Goal: Task Accomplishment & Management: Use online tool/utility

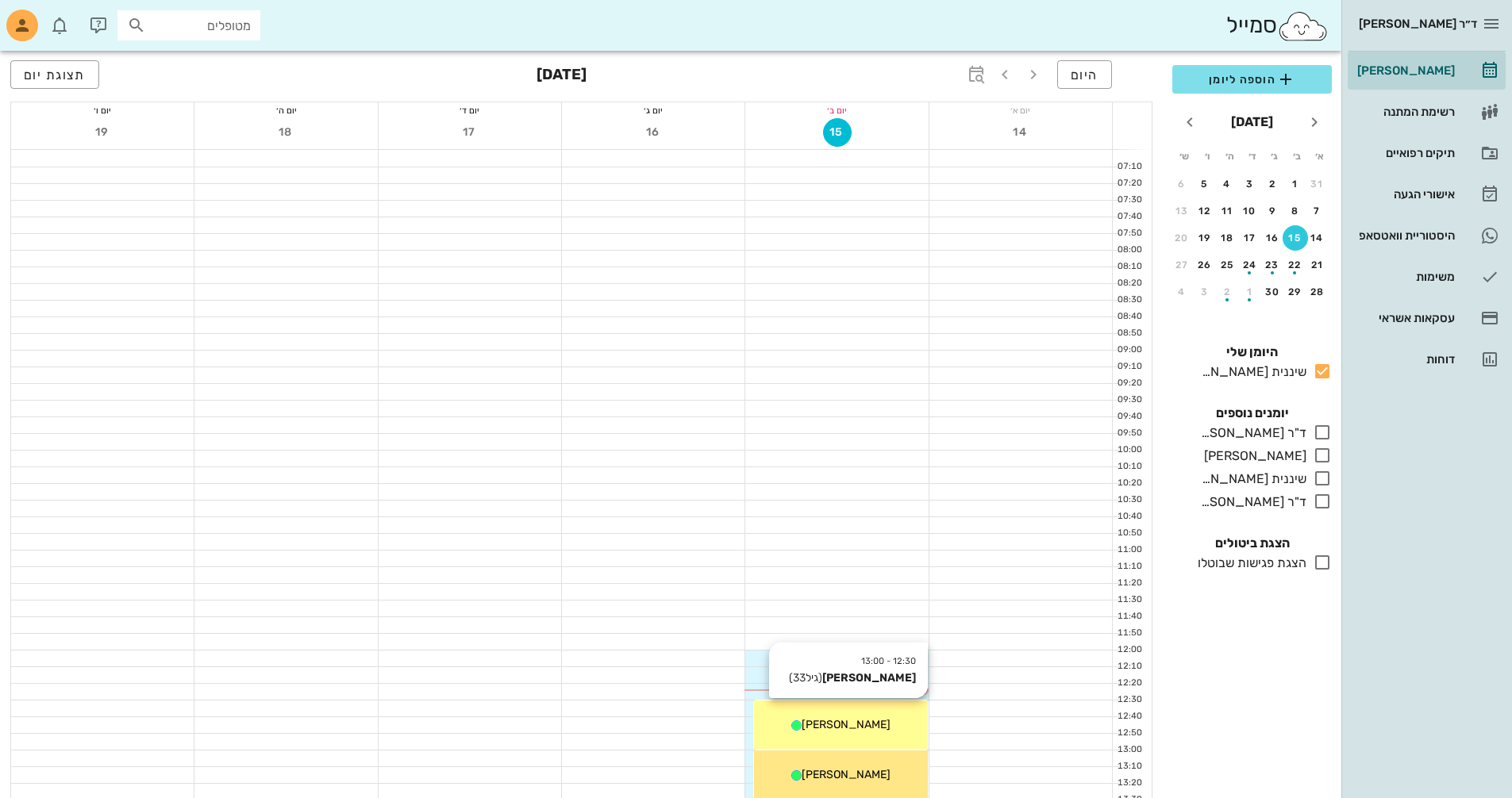
click at [847, 734] on div "12:30 - 13:00 [PERSON_NAME] (גיל 33 ) [PERSON_NAME]" at bounding box center [840, 725] width 173 height 49
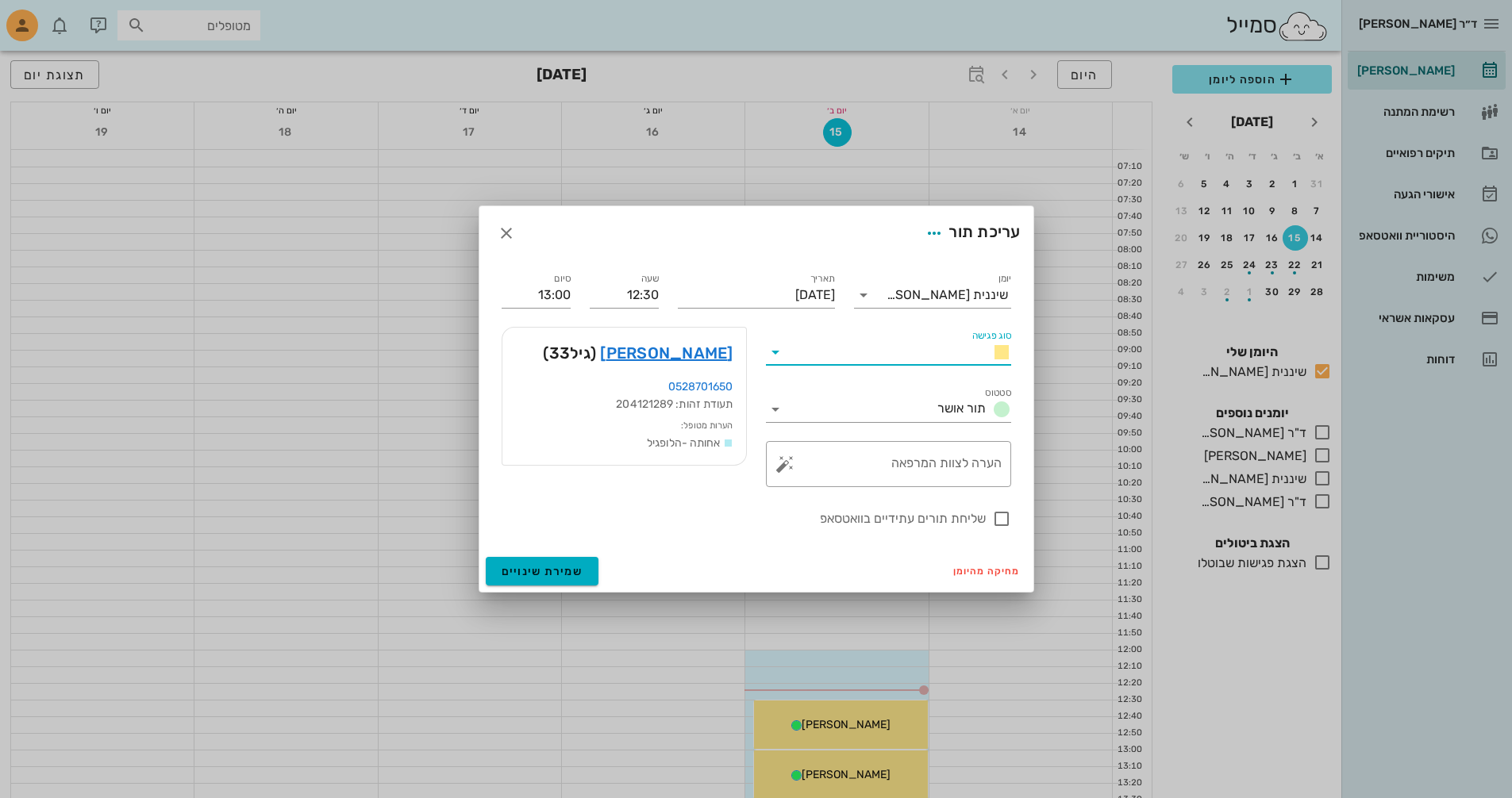
click at [855, 354] on input "סוג פגישה" at bounding box center [884, 352] width 191 height 25
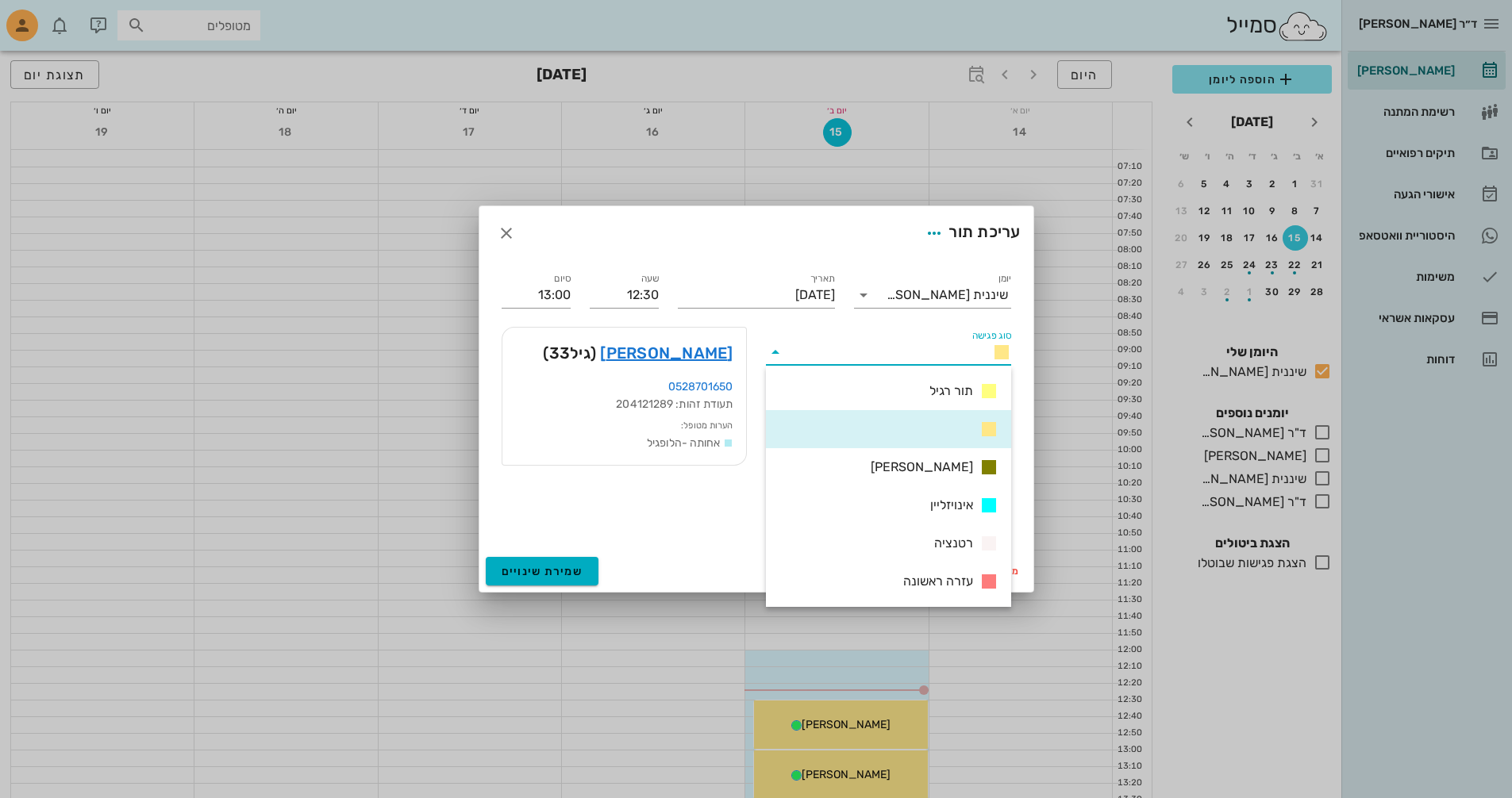
click at [901, 341] on input "סוג פגישה" at bounding box center [884, 352] width 191 height 25
click at [776, 348] on icon at bounding box center [775, 352] width 19 height 19
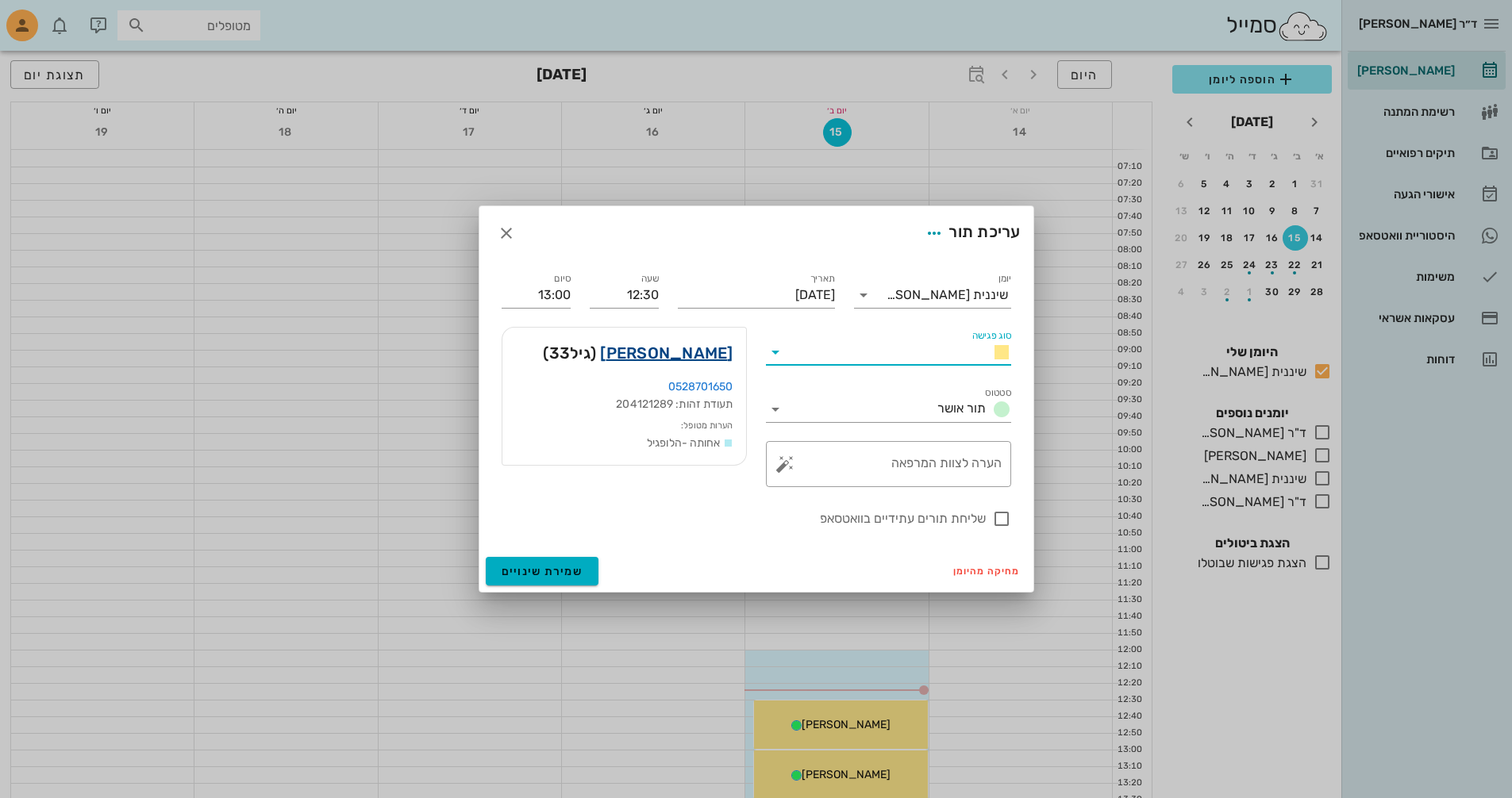
click at [707, 357] on link "[PERSON_NAME]" at bounding box center [666, 353] width 132 height 25
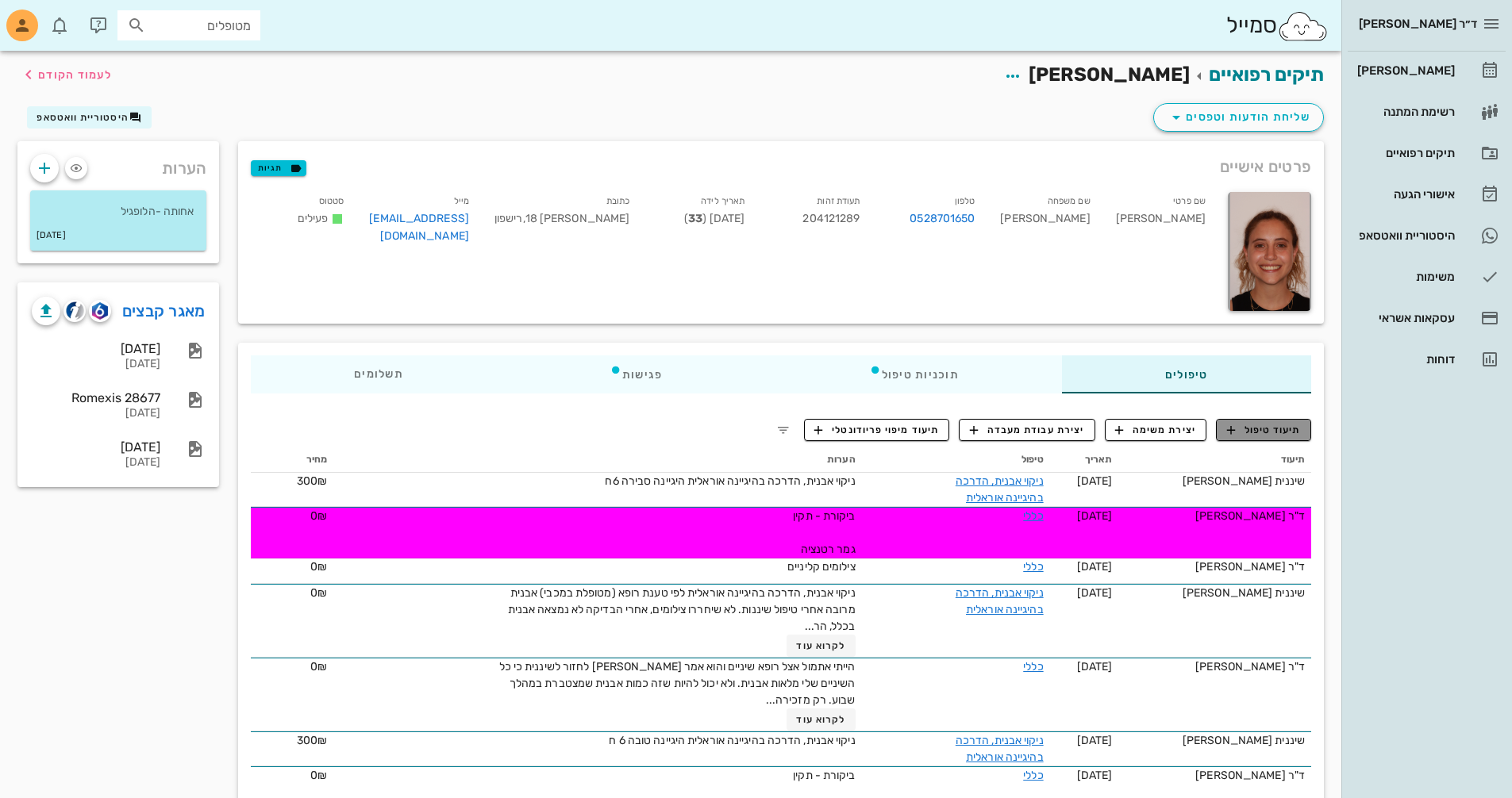
click at [1276, 428] on span "תיעוד טיפול" at bounding box center [1263, 429] width 74 height 14
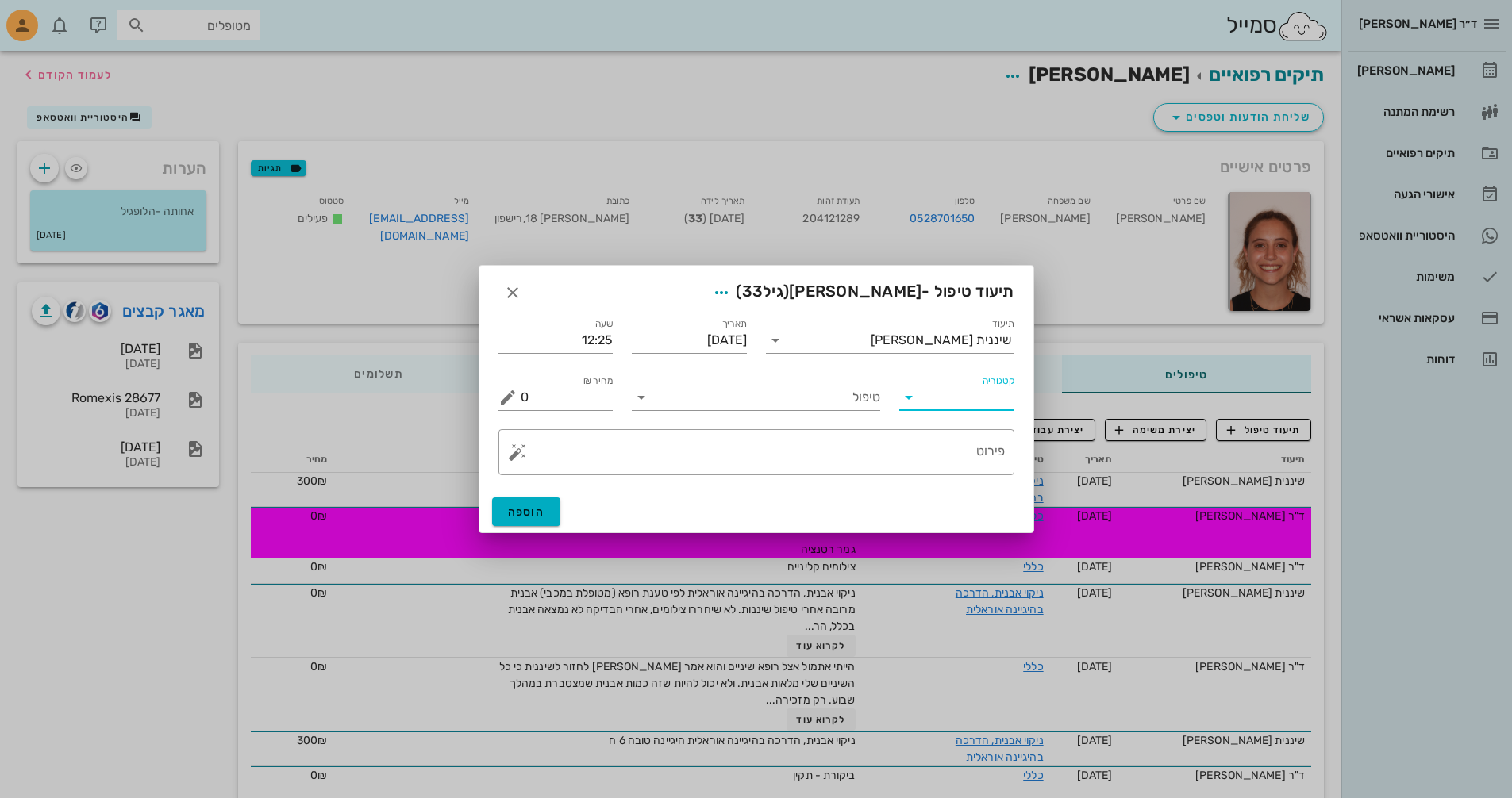
drag, startPoint x: 950, startPoint y: 397, endPoint x: 953, endPoint y: 405, distance: 8.5
click at [951, 397] on input "קטגוריה" at bounding box center [970, 397] width 90 height 25
click at [973, 475] on div "פריודונטיה" at bounding box center [981, 474] width 139 height 15
type input "פריודונטיה"
click at [744, 414] on div "טיפול" at bounding box center [755, 391] width 267 height 57
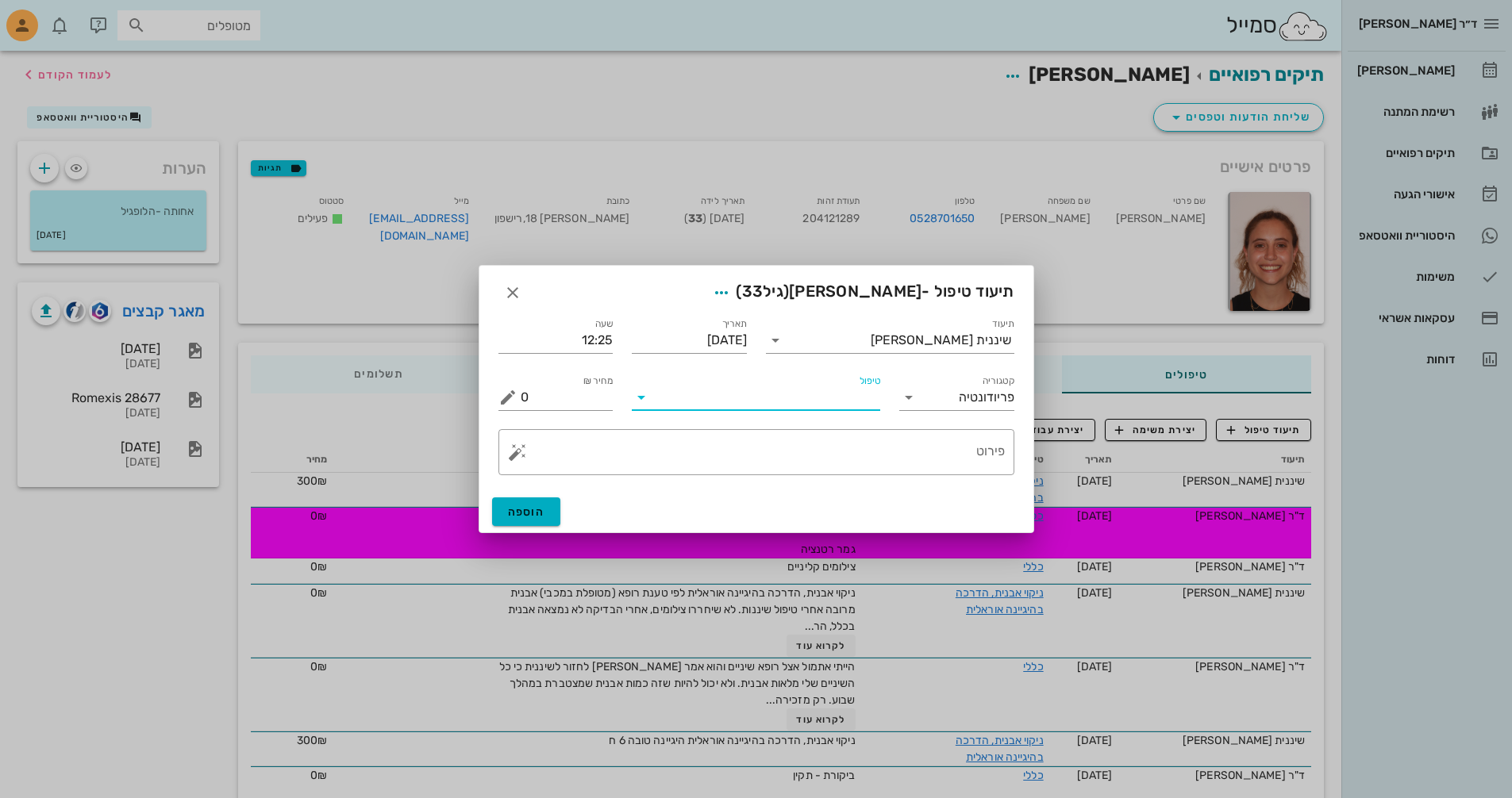
click at [749, 405] on input "טיפול" at bounding box center [766, 397] width 226 height 25
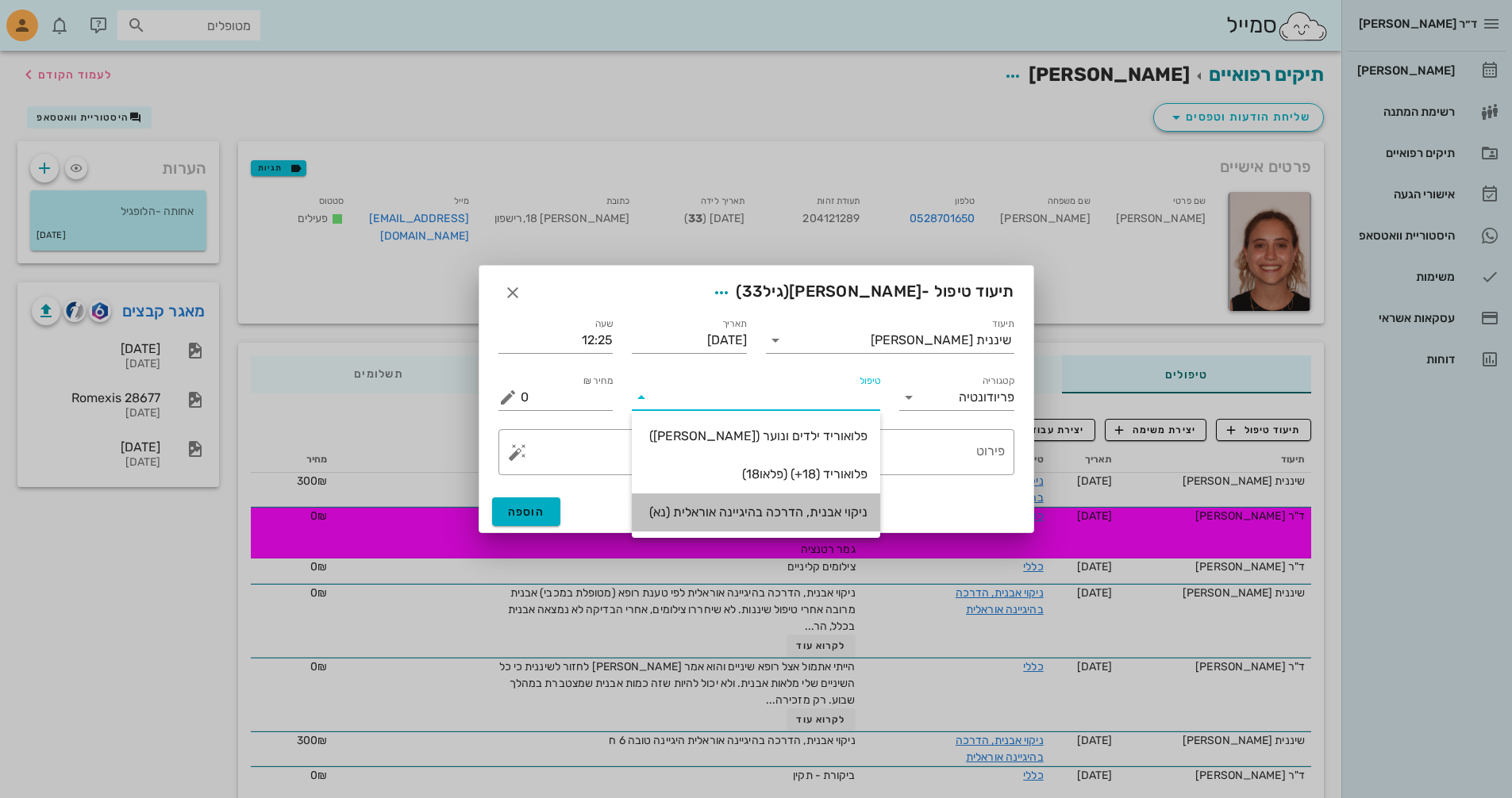
click at [800, 518] on div "ניקוי אבנית, הדרכה בהיגיינה אוראלית (נא)" at bounding box center [756, 512] width 223 height 15
type input "300"
type textarea "ניקוי אבנית, הדרכה בהיגיינה אוראלית פלאק, תור הבא"
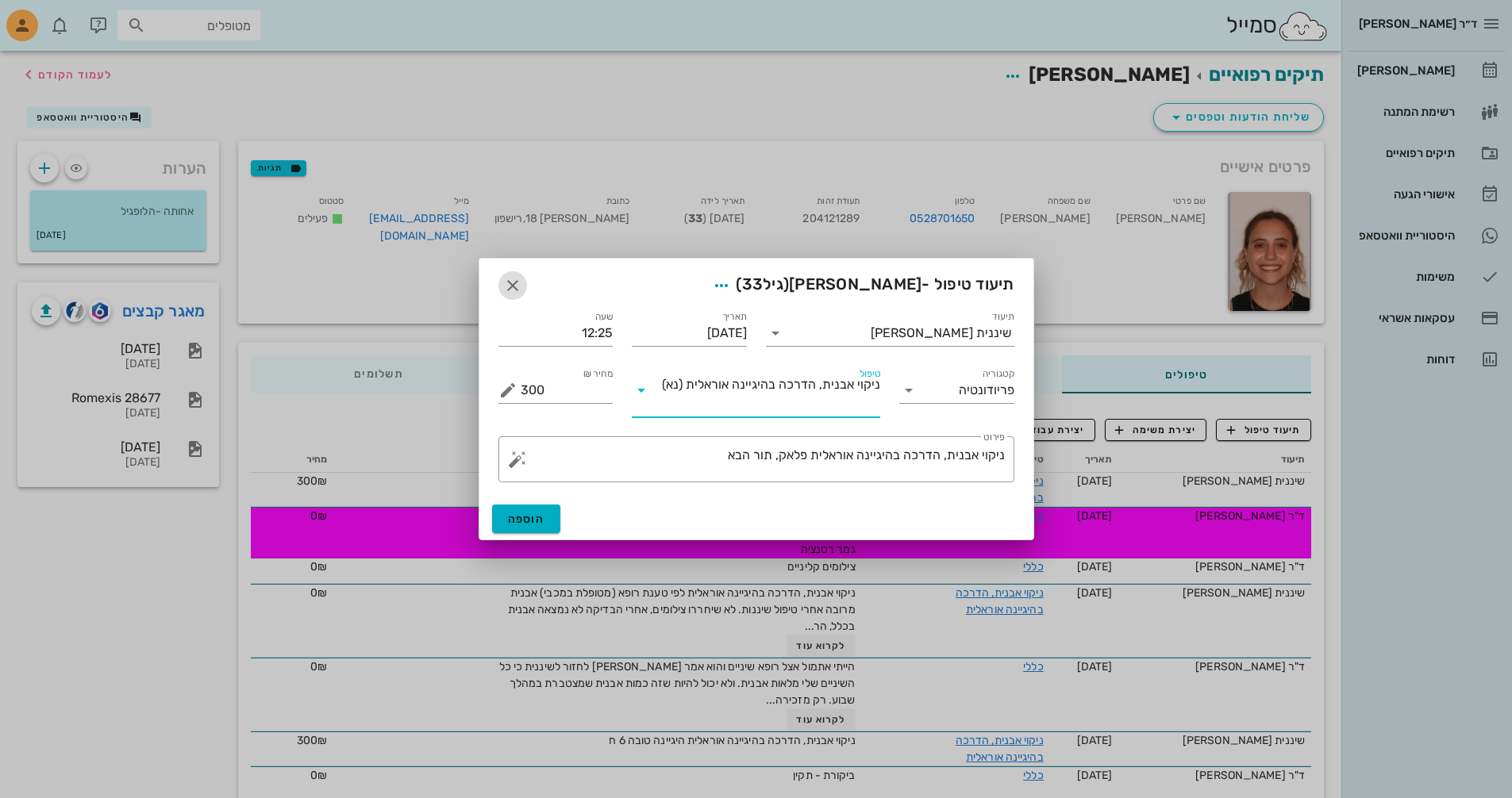
click at [518, 283] on icon "button" at bounding box center [512, 285] width 19 height 19
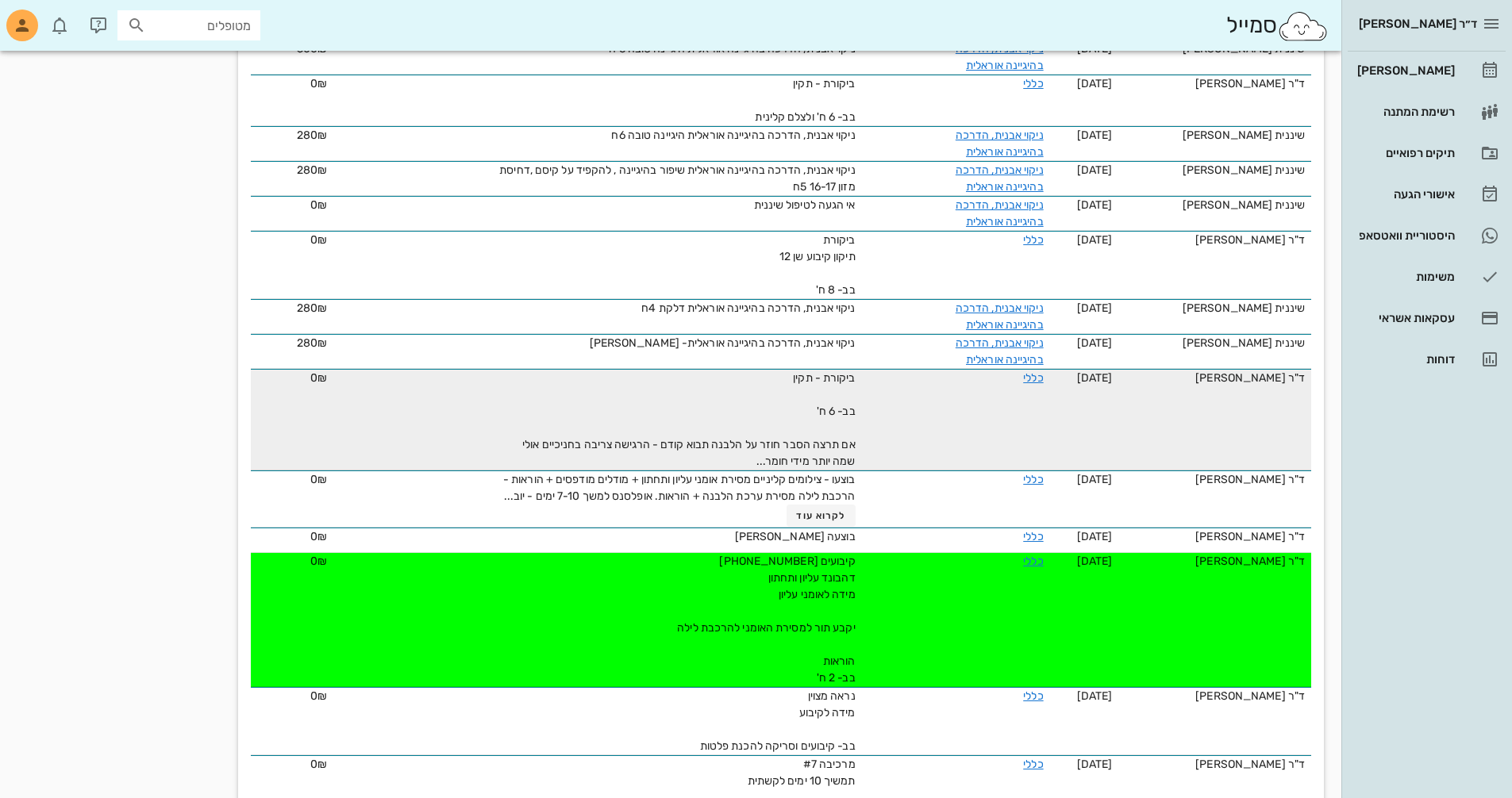
scroll to position [670, 0]
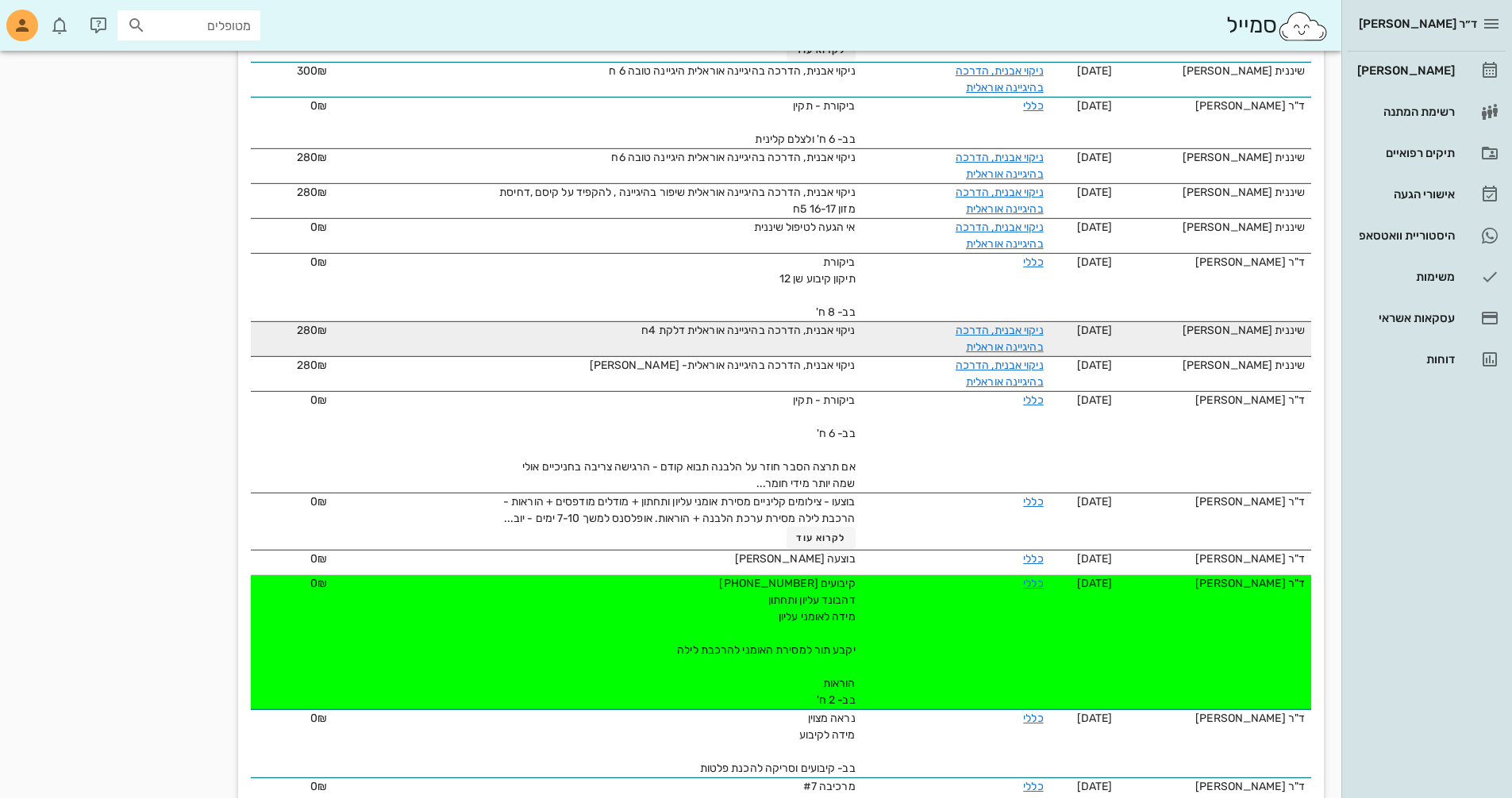
click at [1293, 339] on td "שיננית [PERSON_NAME]" at bounding box center [1215, 339] width 193 height 35
click at [1007, 332] on link "ניקוי אבנית, הדרכה בהיגיינה אוראלית" at bounding box center [1000, 339] width 88 height 30
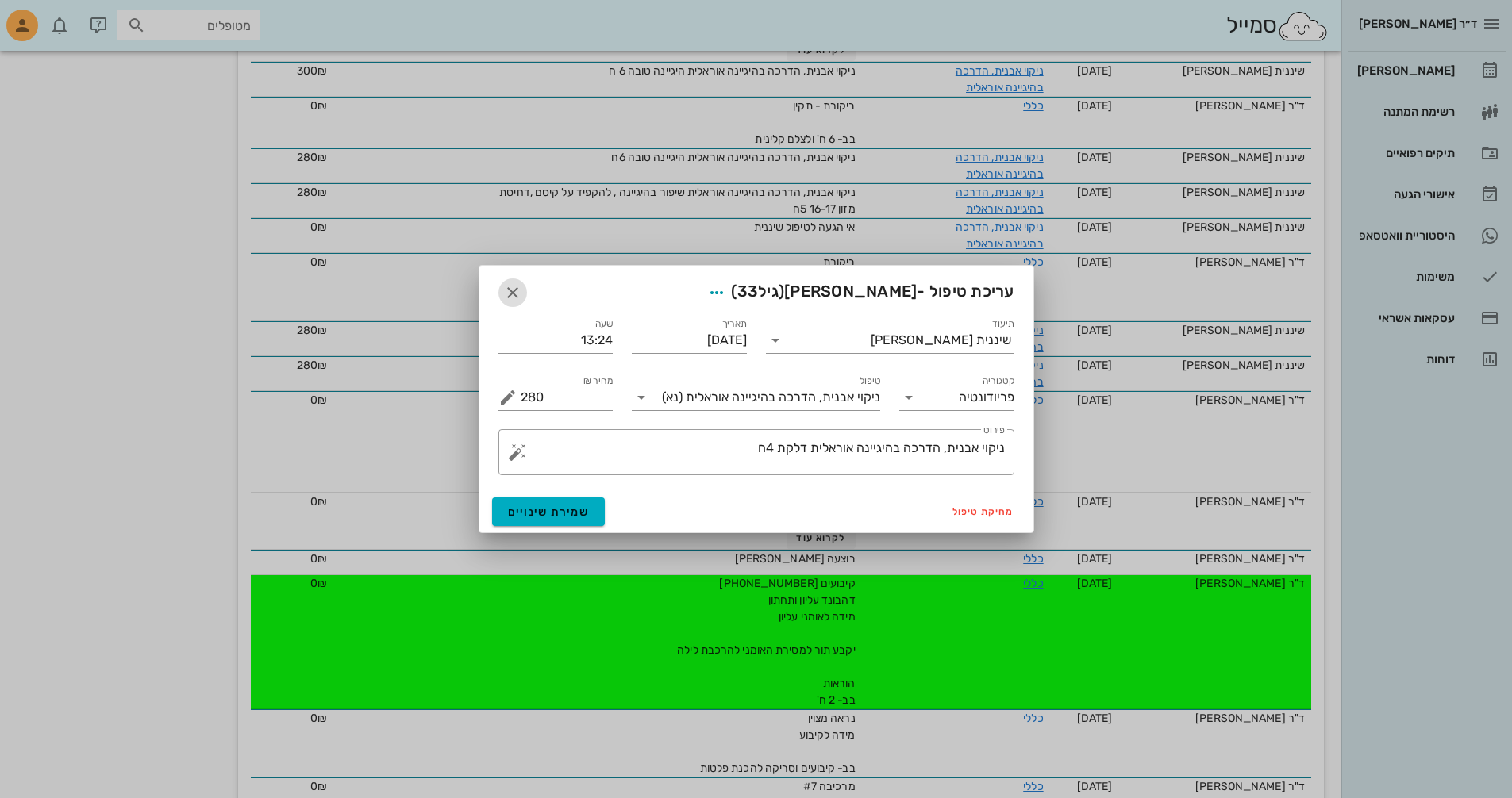
click at [512, 291] on icon "button" at bounding box center [512, 293] width 19 height 19
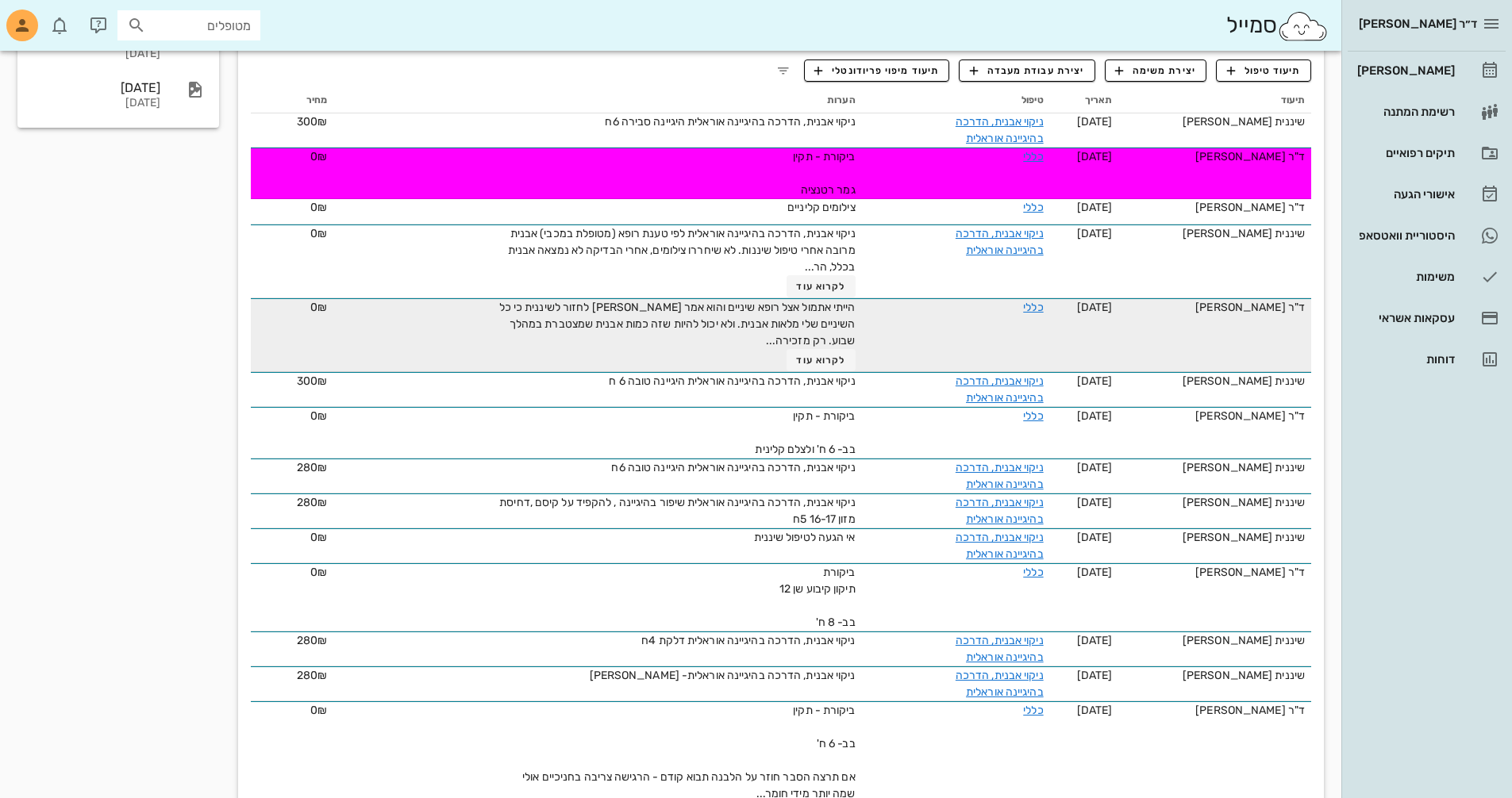
scroll to position [353, 0]
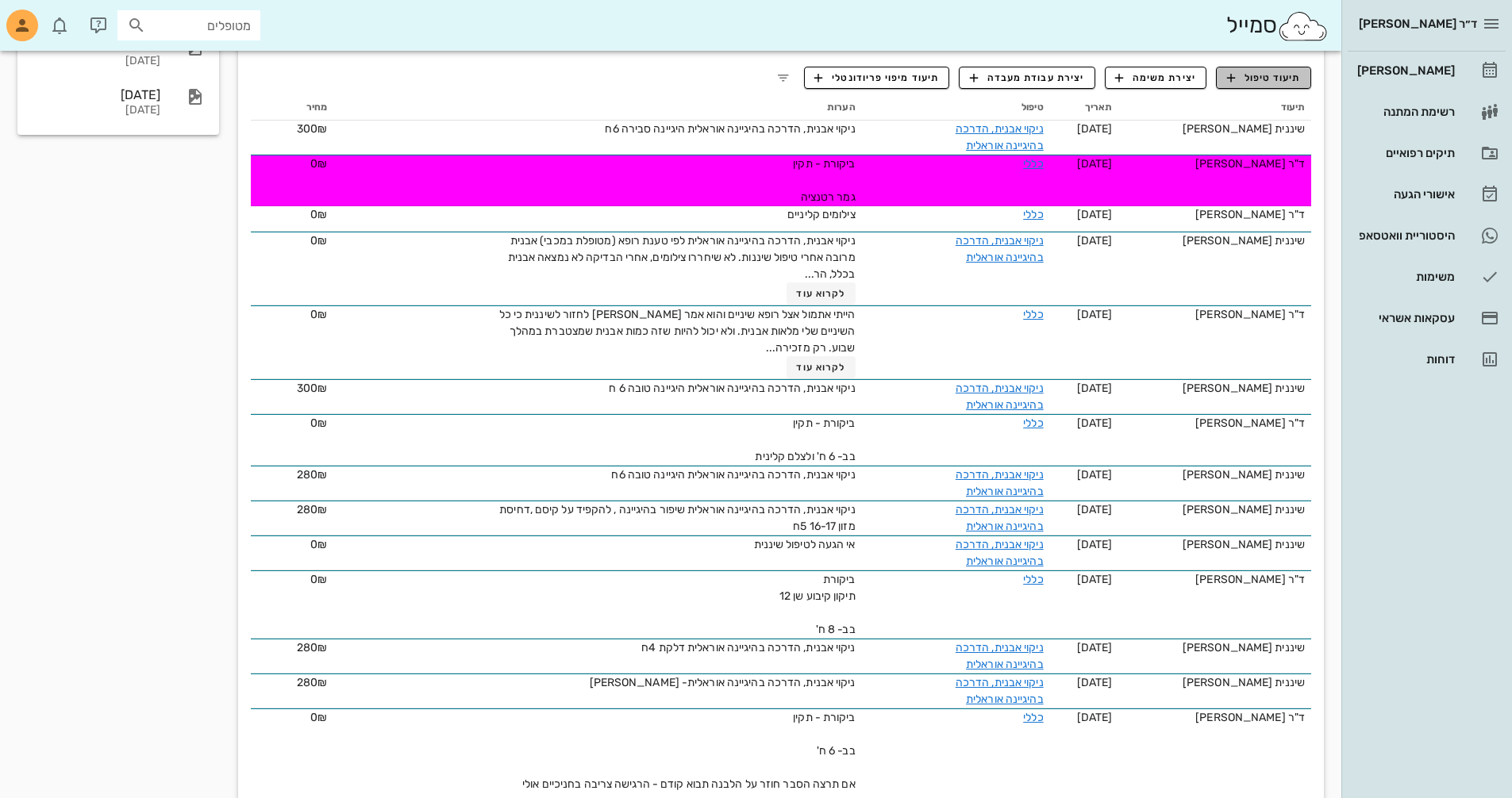
click at [1249, 81] on span "תיעוד טיפול" at bounding box center [1263, 77] width 74 height 14
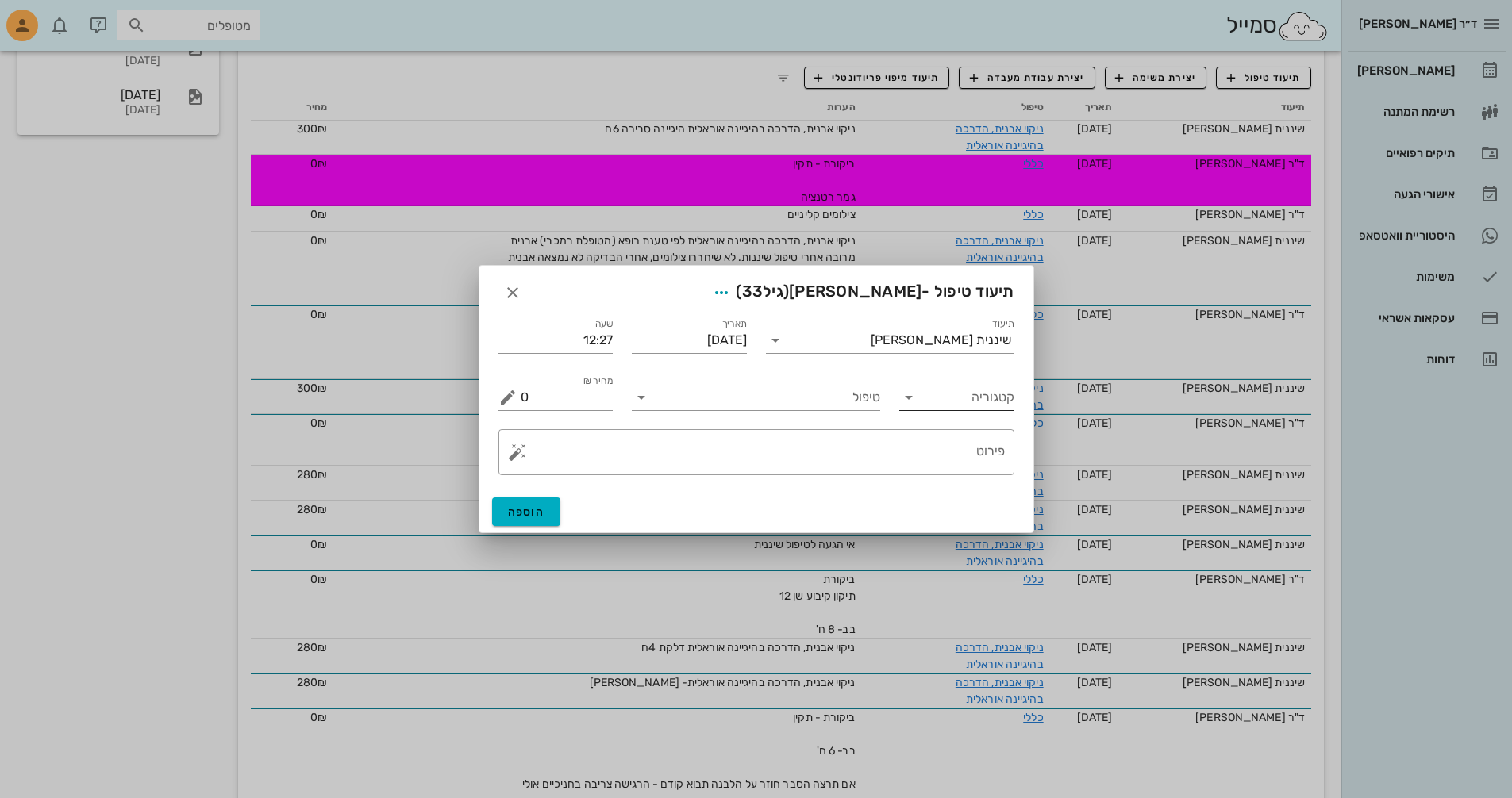
click at [956, 391] on input "קטגוריה" at bounding box center [970, 397] width 90 height 25
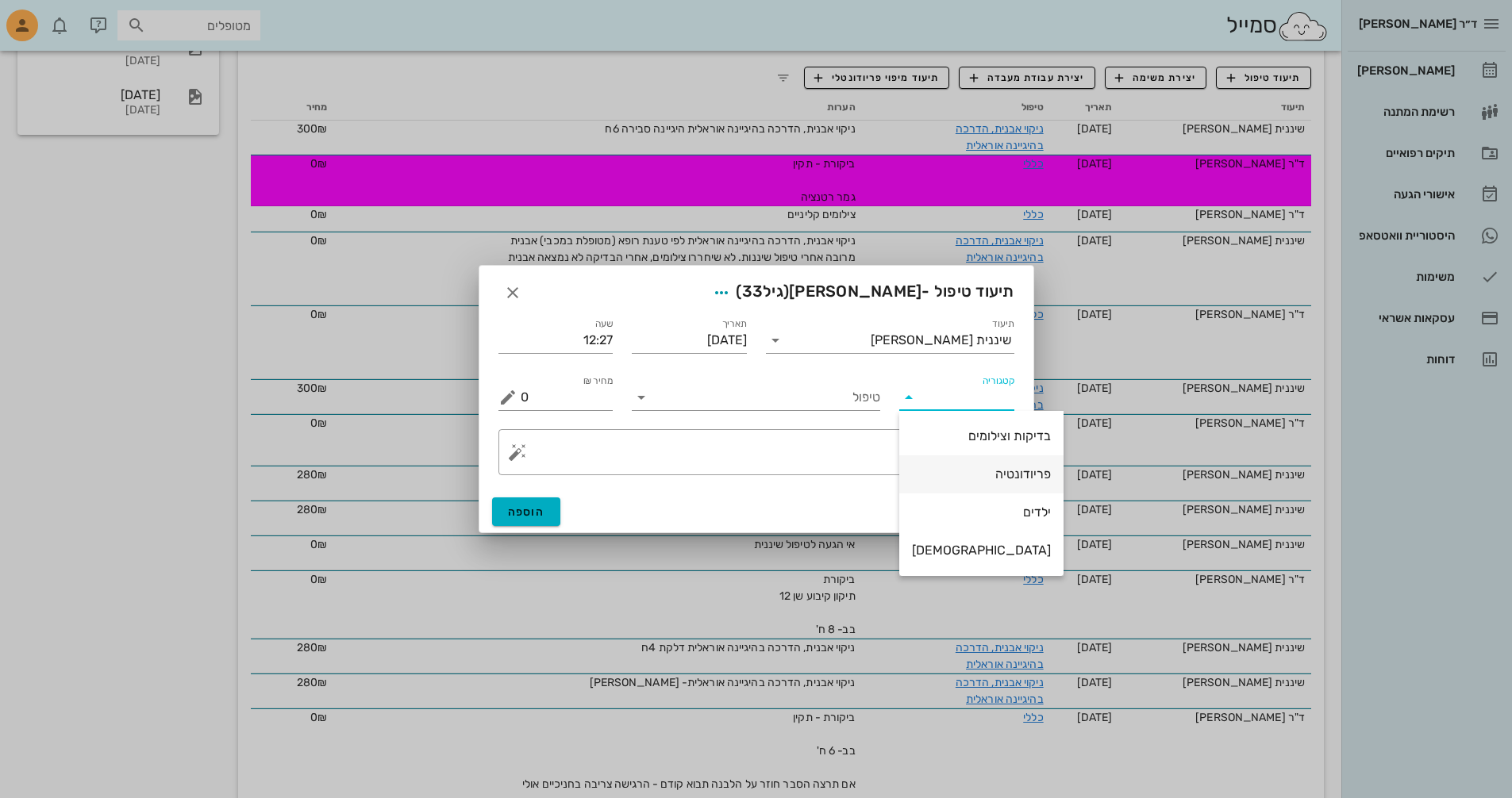
click at [950, 474] on div "פריודונטיה" at bounding box center [981, 474] width 139 height 15
type input "פריודונטיה"
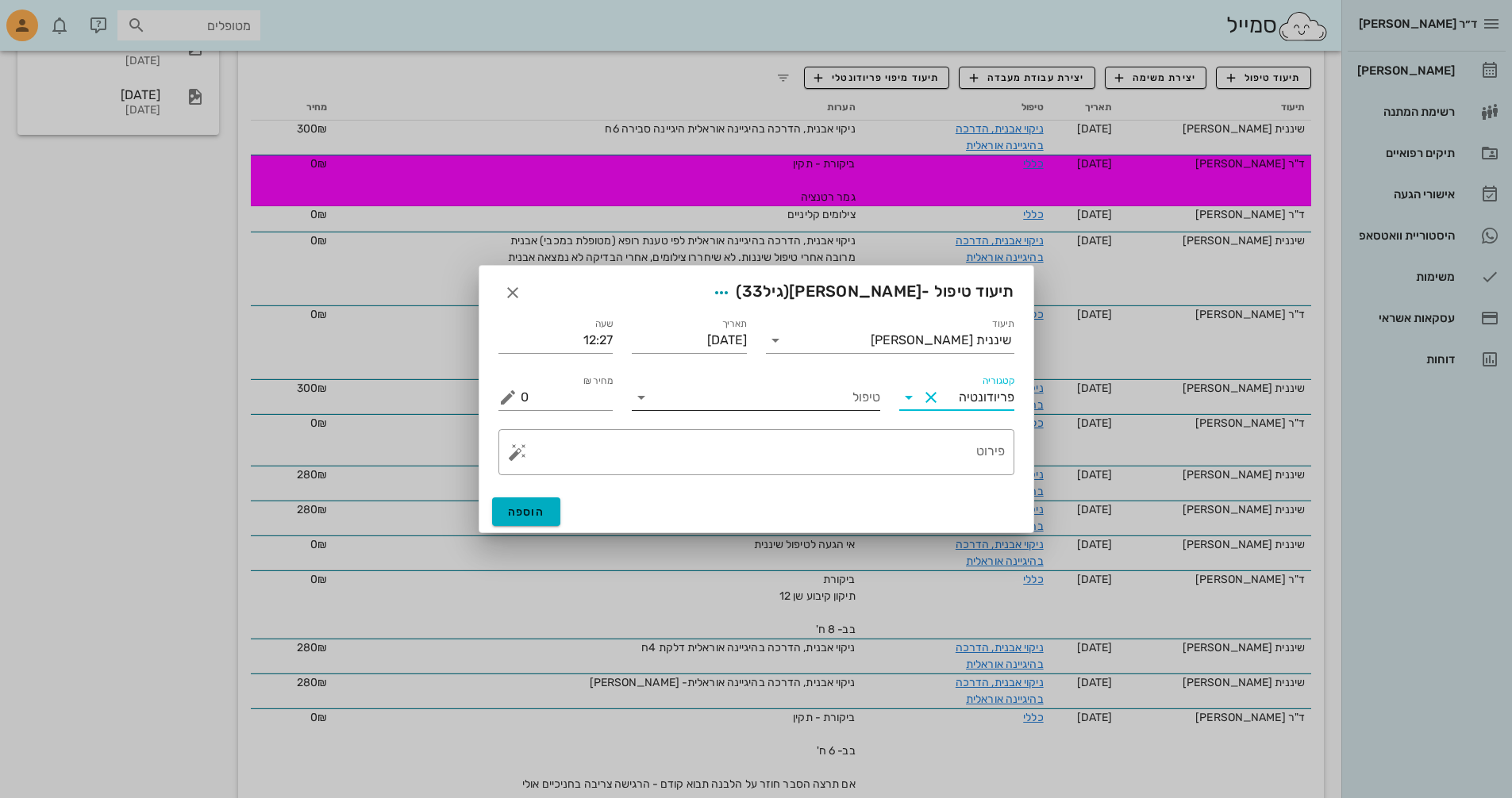
drag, startPoint x: 773, startPoint y: 384, endPoint x: 780, endPoint y: 390, distance: 9.2
click at [776, 386] on div "טיפול" at bounding box center [755, 392] width 249 height 35
click at [802, 410] on div "טיפול" at bounding box center [755, 397] width 249 height 25
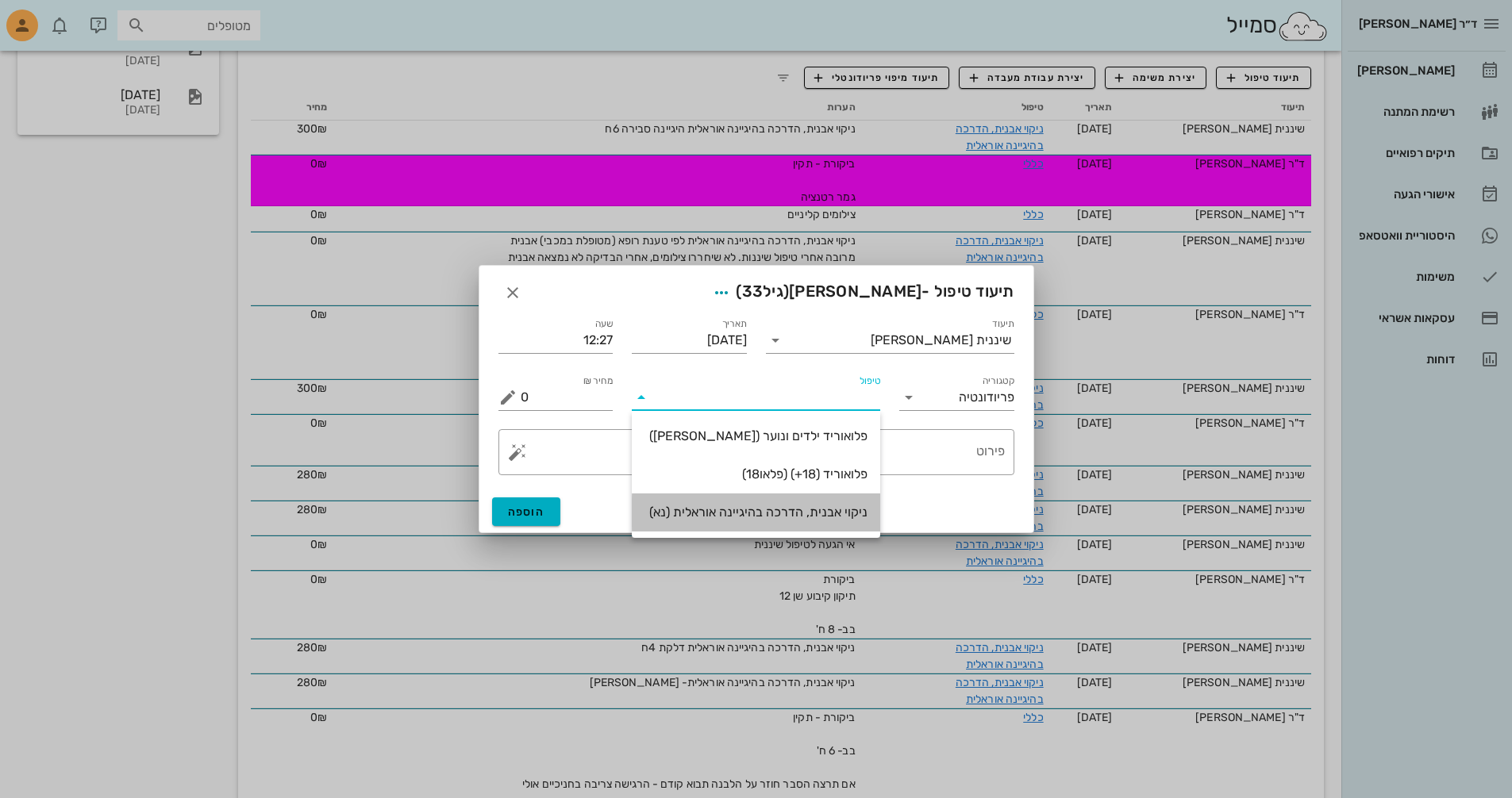
click at [808, 512] on div "ניקוי אבנית, הדרכה בהיגיינה אוראלית (נא)" at bounding box center [756, 512] width 223 height 15
type input "300"
type textarea "ניקוי אבנית, הדרכה בהיגיינה אוראלית פלאק, תור הבא"
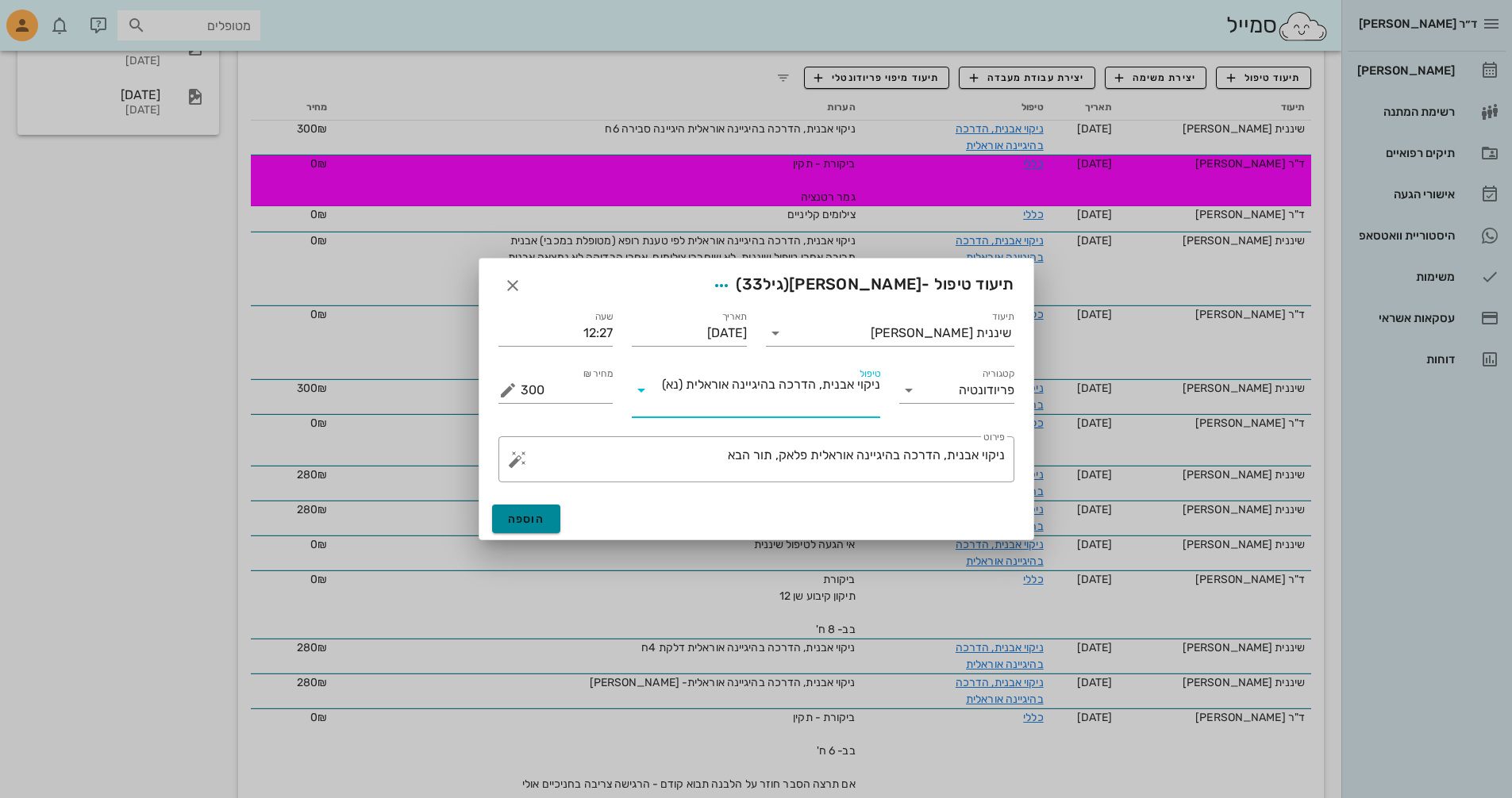
click at [533, 516] on span "הוספה" at bounding box center [526, 519] width 38 height 13
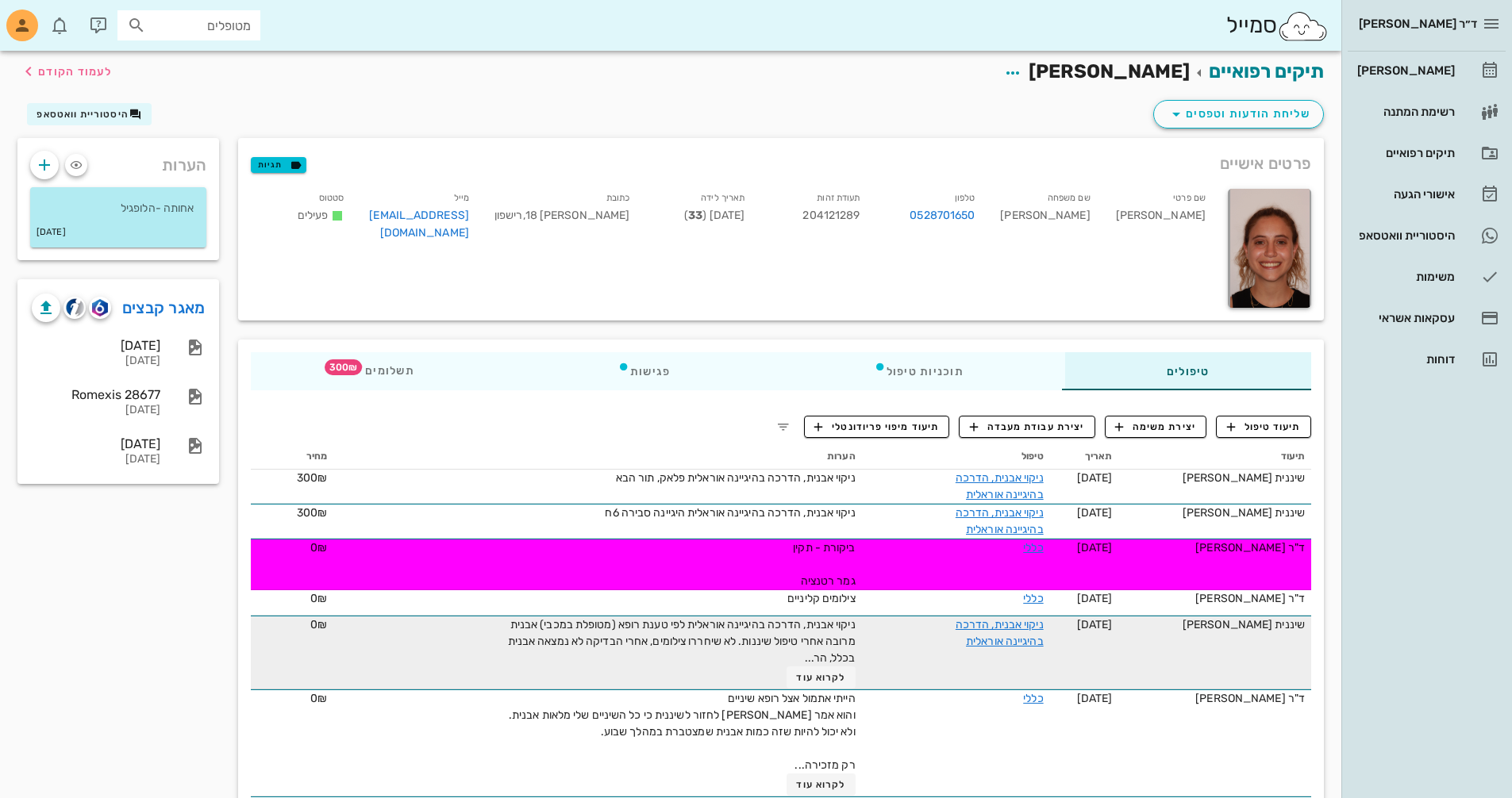
scroll to position [0, 0]
